Goal: Task Accomplishment & Management: Complete application form

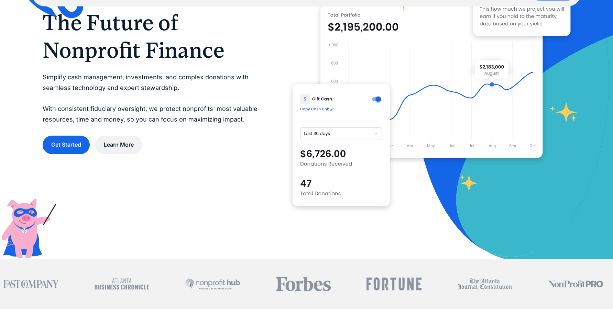
scroll to position [105, 0]
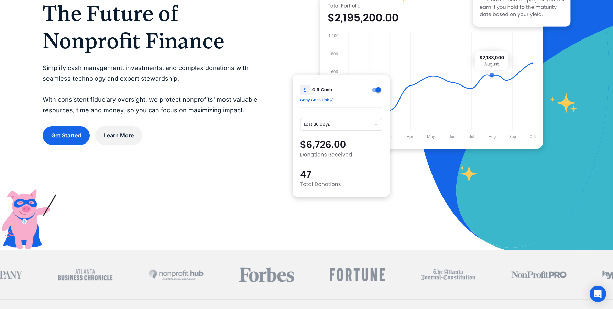
click at [372, 122] on img at bounding box center [340, 136] width 97 height 123
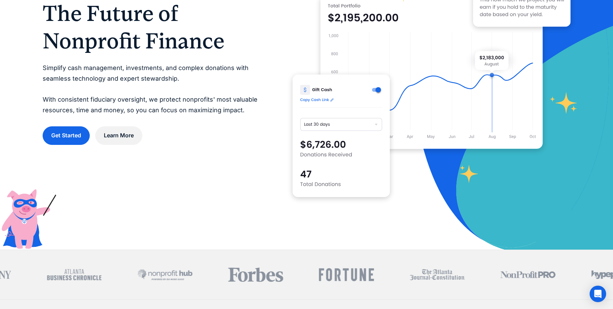
click at [372, 122] on img at bounding box center [340, 136] width 97 height 123
click at [376, 125] on img at bounding box center [340, 136] width 97 height 123
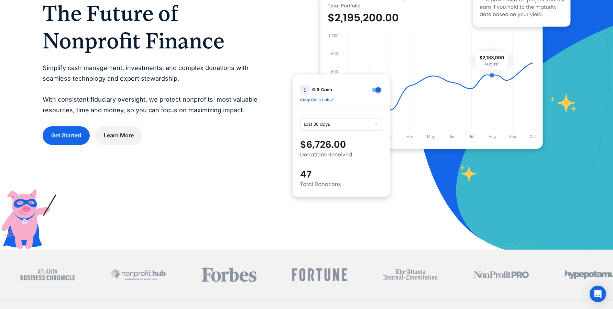
scroll to position [0, 0]
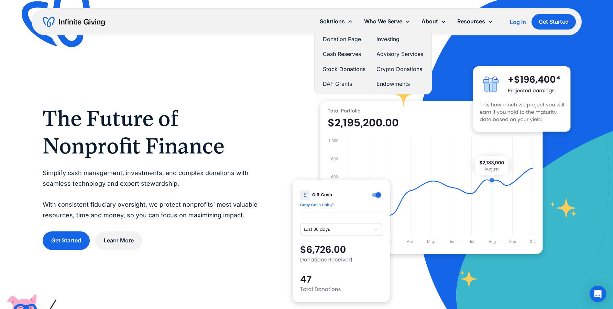
click at [336, 41] on link "Donation Page" at bounding box center [344, 39] width 43 height 9
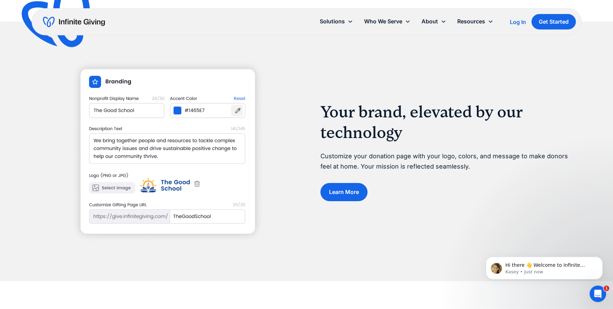
scroll to position [713, 0]
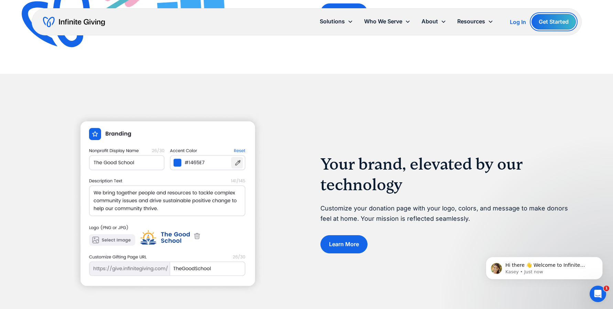
click at [533, 20] on link "Get Started" at bounding box center [553, 21] width 44 height 15
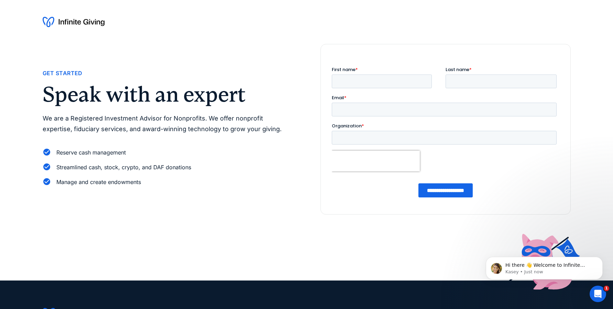
click at [366, 140] on input "Organization *" at bounding box center [443, 138] width 225 height 14
click at [56, 29] on div at bounding box center [306, 22] width 613 height 44
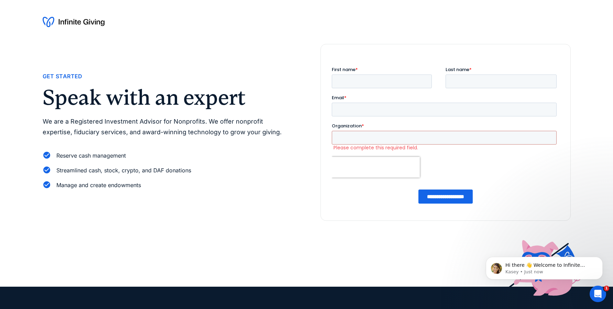
click at [68, 22] on img at bounding box center [74, 21] width 62 height 11
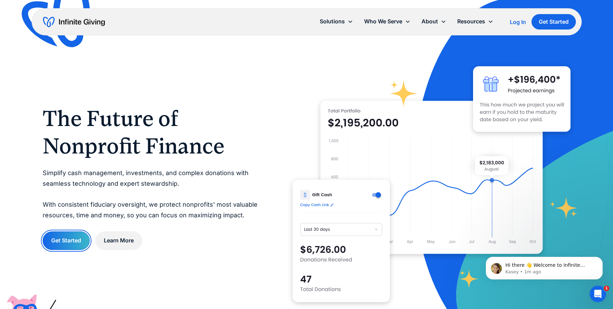
click at [55, 242] on link "Get Started" at bounding box center [66, 241] width 47 height 18
